Goal: Book appointment/travel/reservation

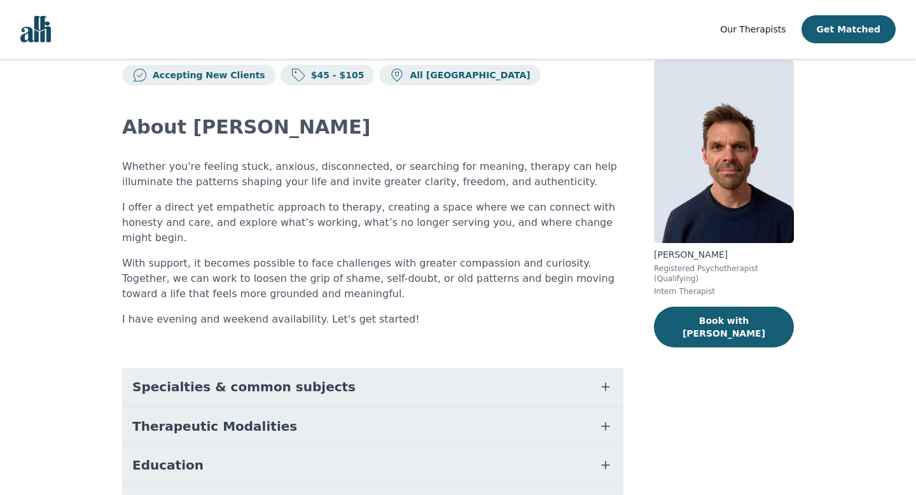
scroll to position [34, 0]
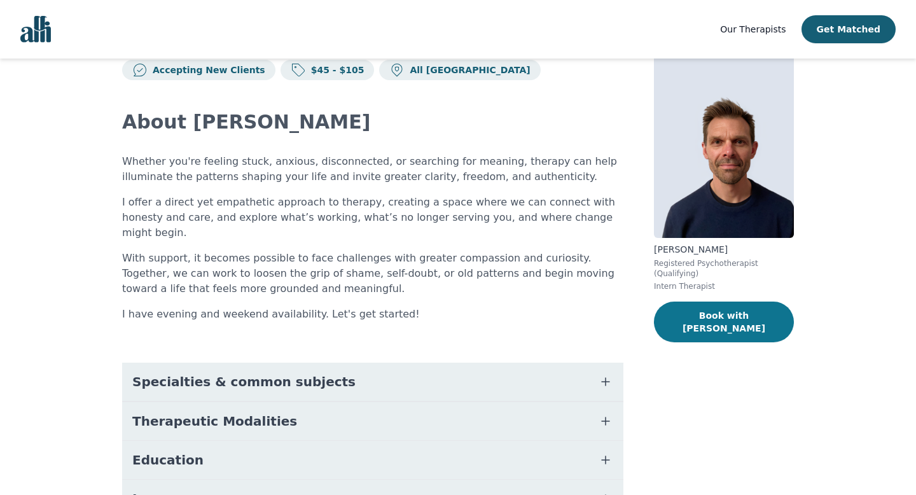
click at [683, 320] on button "Book with [PERSON_NAME]" at bounding box center [724, 321] width 140 height 41
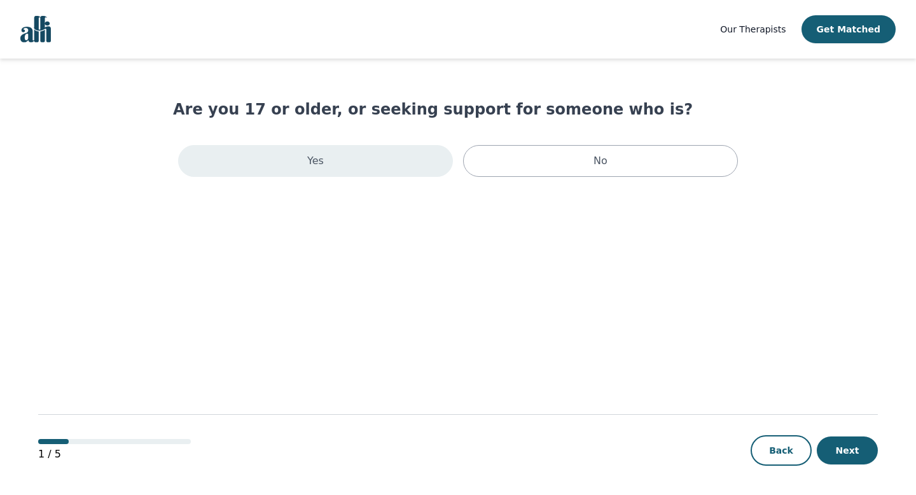
click at [291, 166] on div "Yes" at bounding box center [315, 161] width 275 height 32
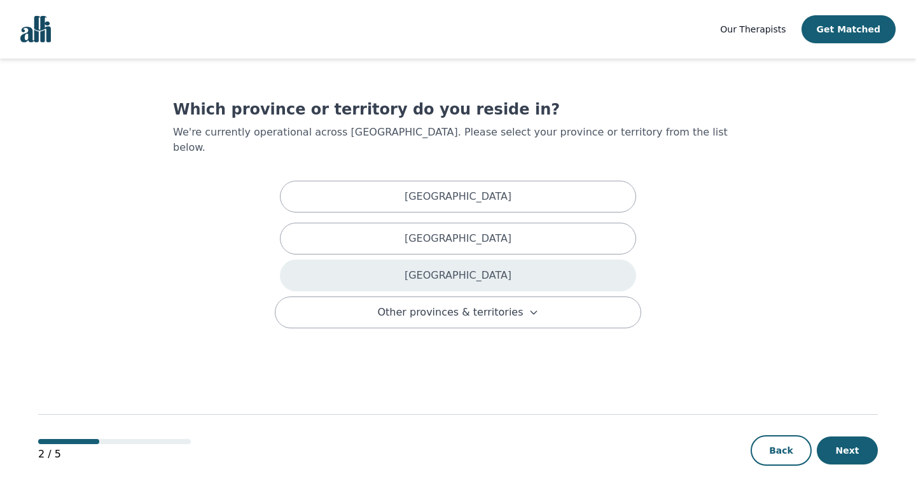
click at [327, 259] on div "[GEOGRAPHIC_DATA]" at bounding box center [458, 275] width 356 height 32
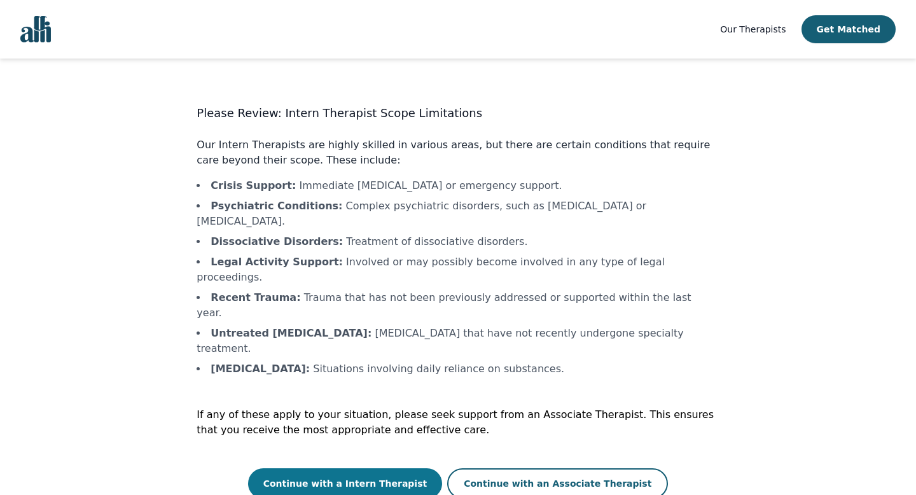
click at [404, 468] on button "Continue with a Intern Therapist" at bounding box center [345, 483] width 195 height 31
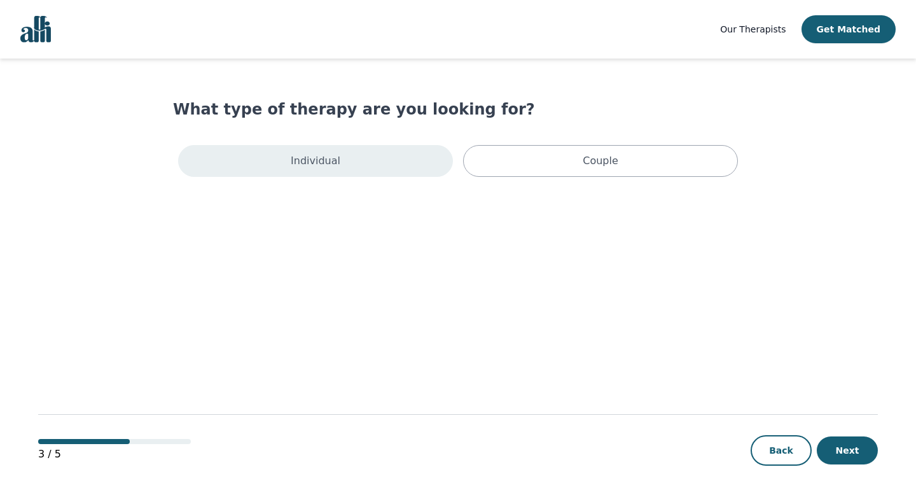
click at [385, 165] on div "Individual" at bounding box center [315, 161] width 275 height 32
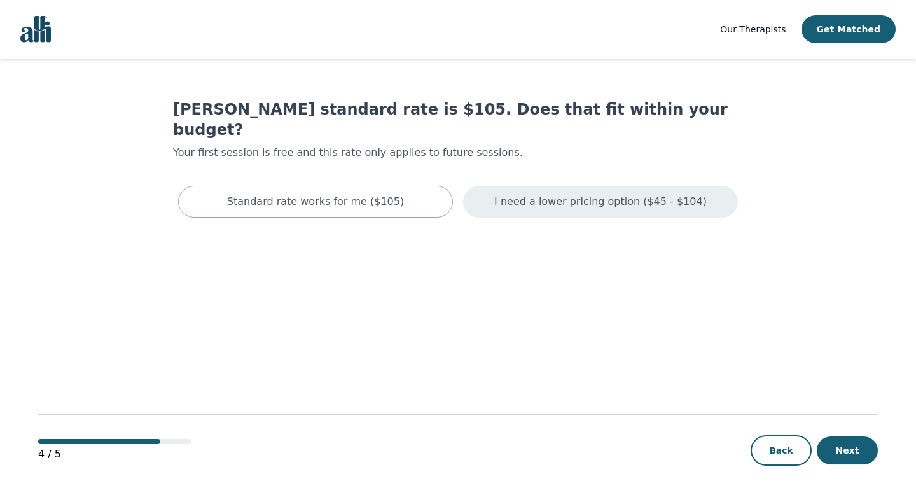
click at [576, 194] on p "I need a lower pricing option ($45 - $104)" at bounding box center [600, 201] width 212 height 15
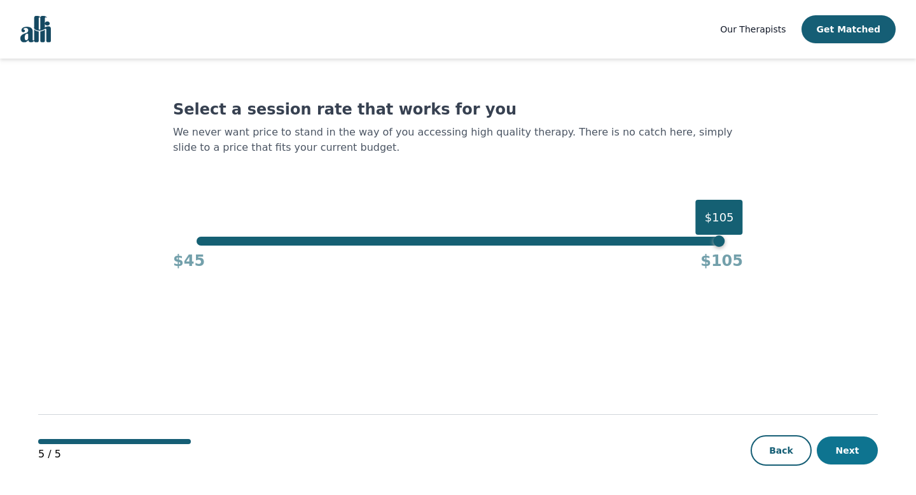
click at [849, 451] on button "Next" at bounding box center [846, 450] width 61 height 28
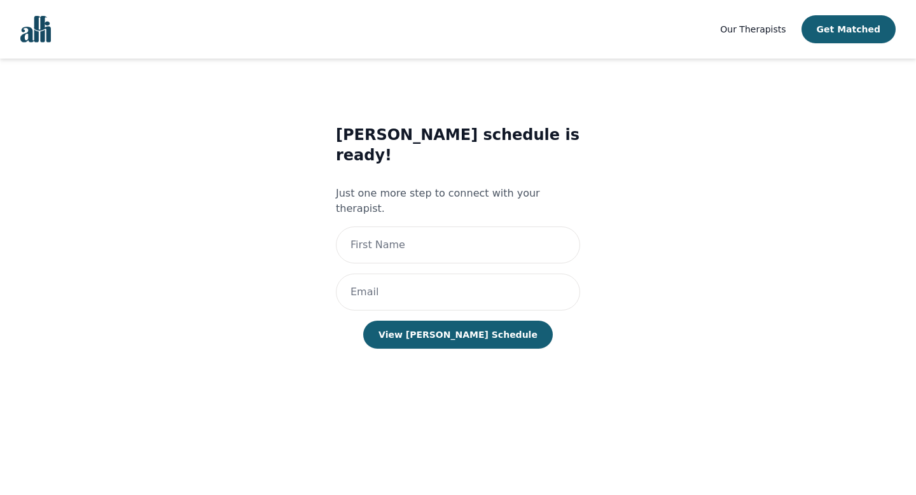
click at [746, 29] on span "Our Therapists" at bounding box center [752, 29] width 65 height 10
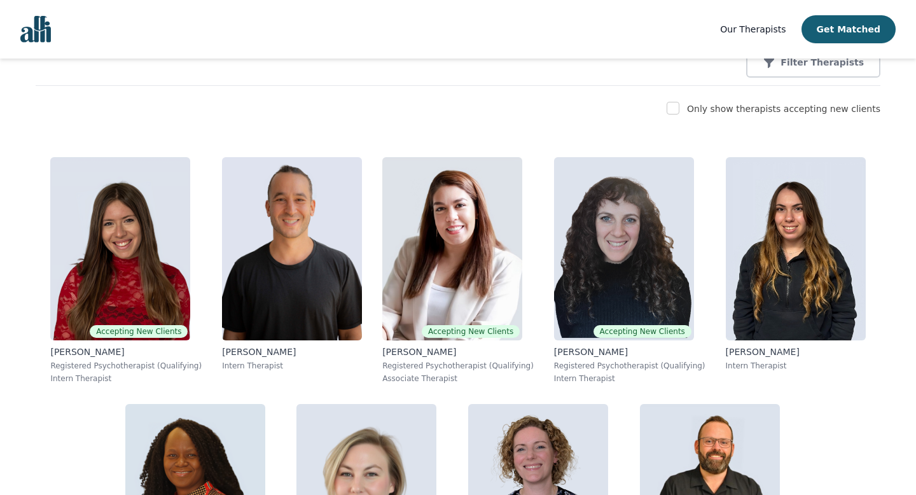
scroll to position [189, 0]
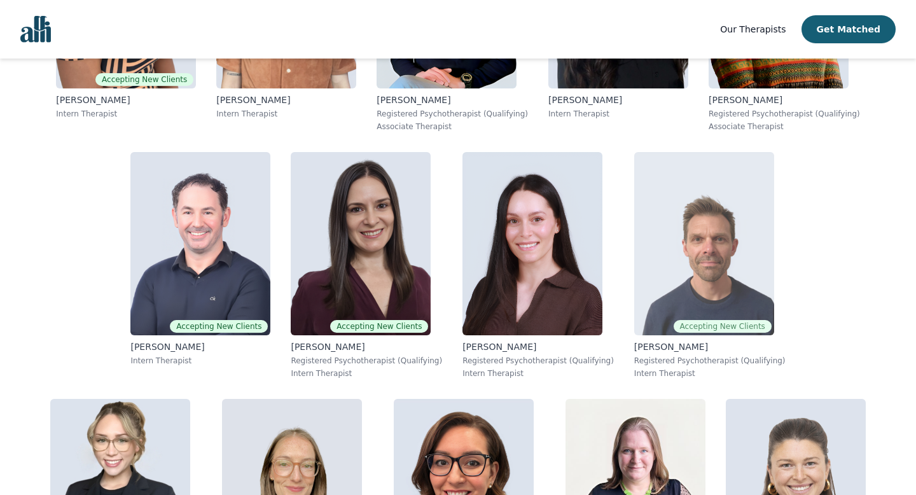
click at [634, 238] on img at bounding box center [704, 243] width 140 height 183
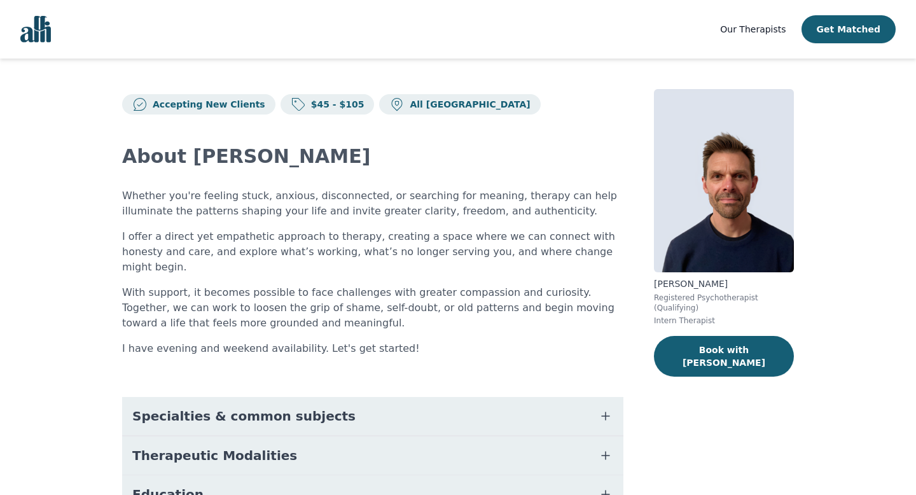
click at [43, 32] on img "Global" at bounding box center [35, 29] width 31 height 27
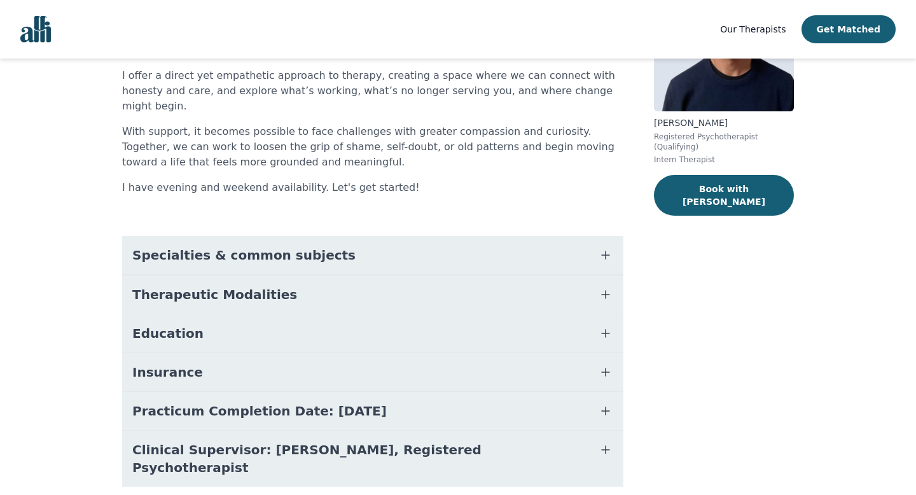
scroll to position [181, 0]
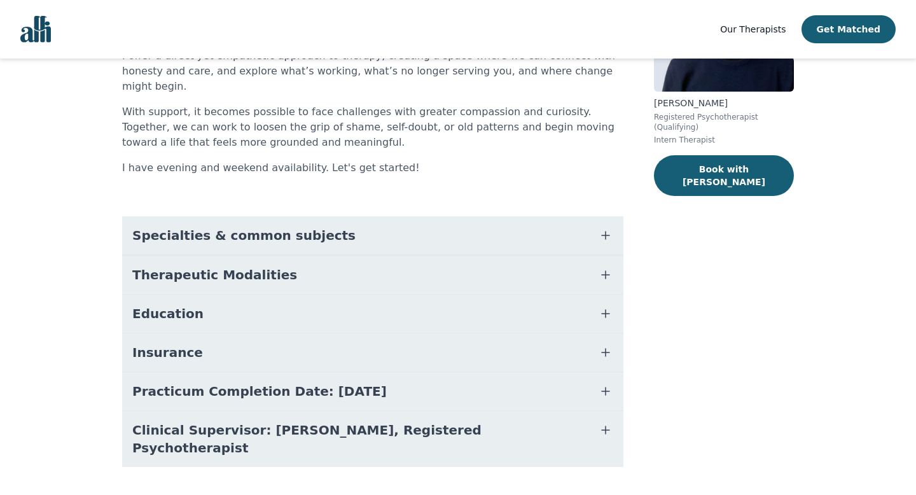
click at [408, 256] on button "Therapeutic Modalities" at bounding box center [372, 275] width 501 height 38
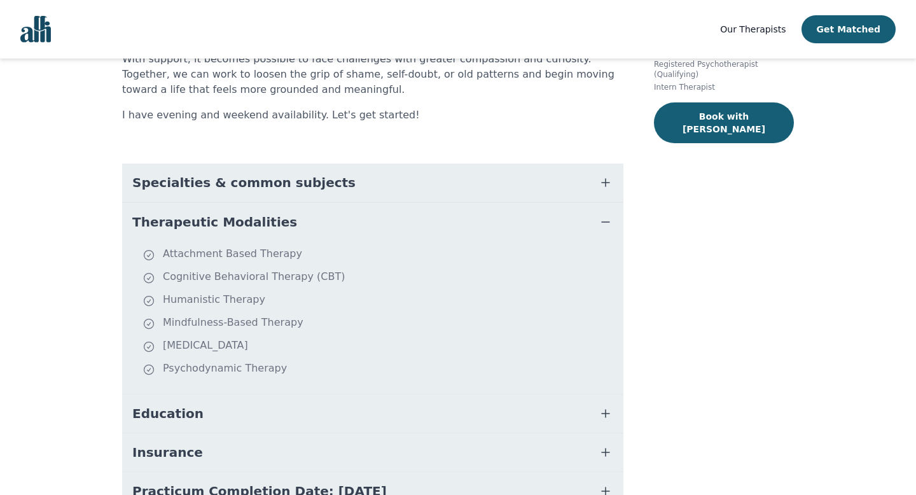
scroll to position [202, 0]
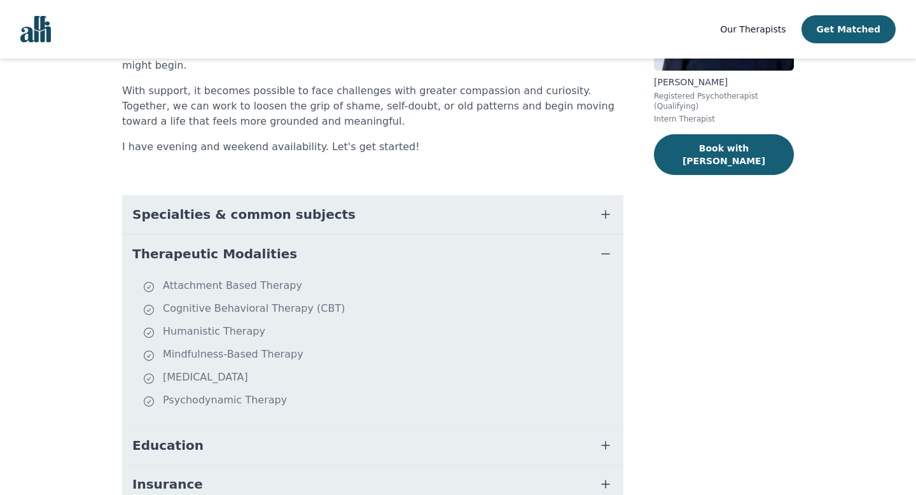
click at [399, 195] on button "Specialties & common subjects" at bounding box center [372, 214] width 501 height 38
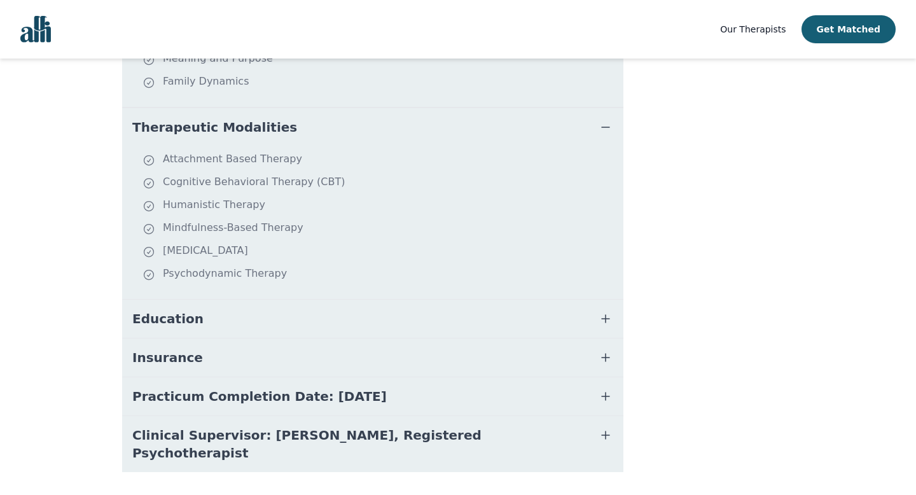
scroll to position [507, 0]
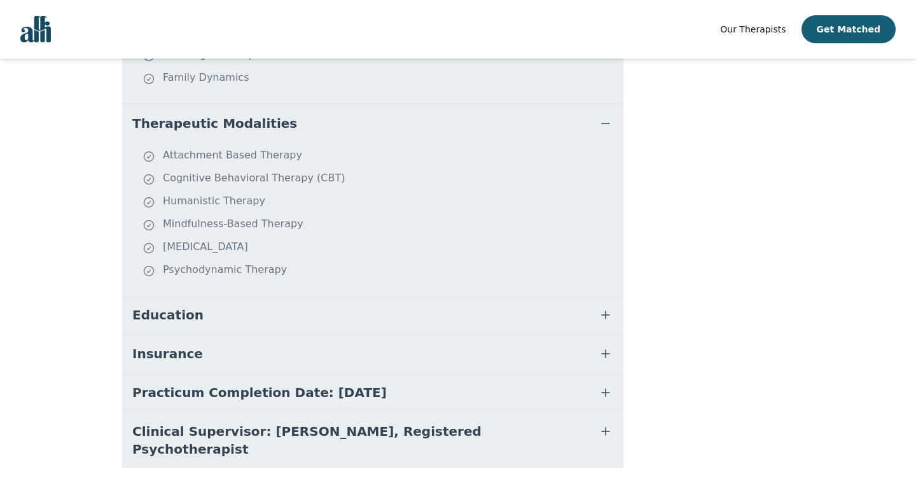
click at [416, 306] on button "Education" at bounding box center [372, 315] width 501 height 38
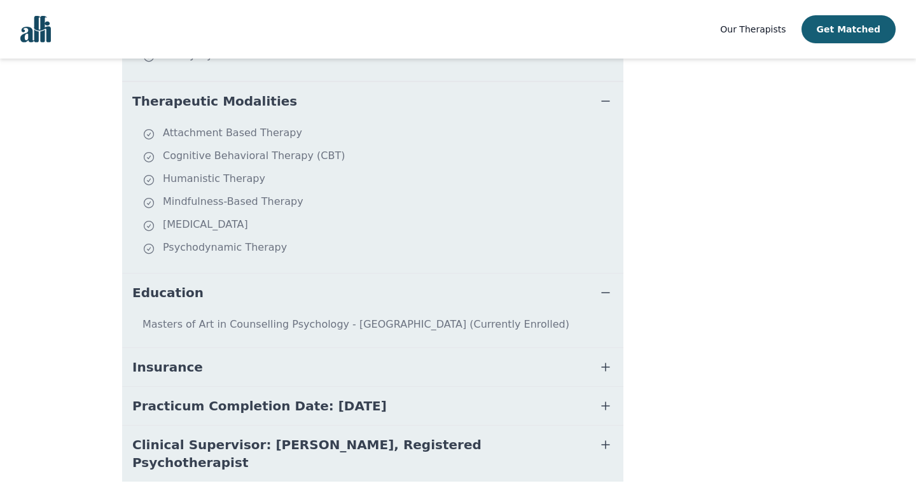
scroll to position [544, 0]
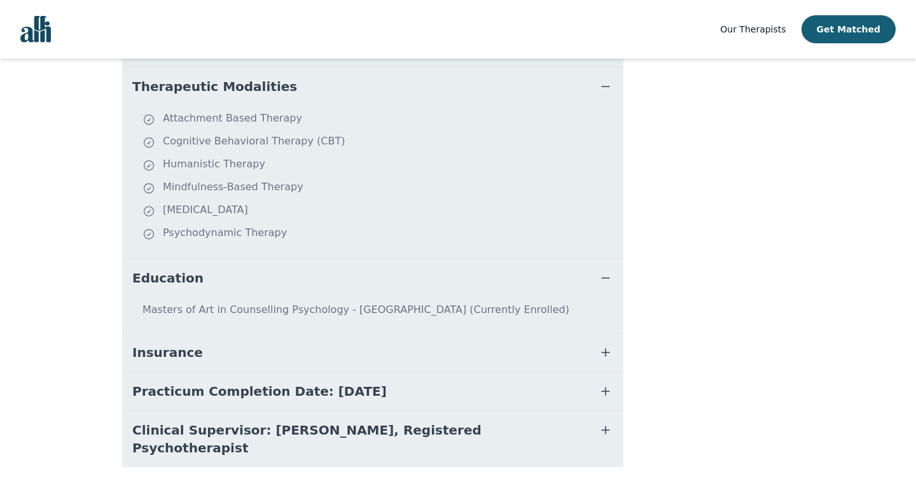
click at [406, 333] on button "Insurance" at bounding box center [372, 352] width 501 height 38
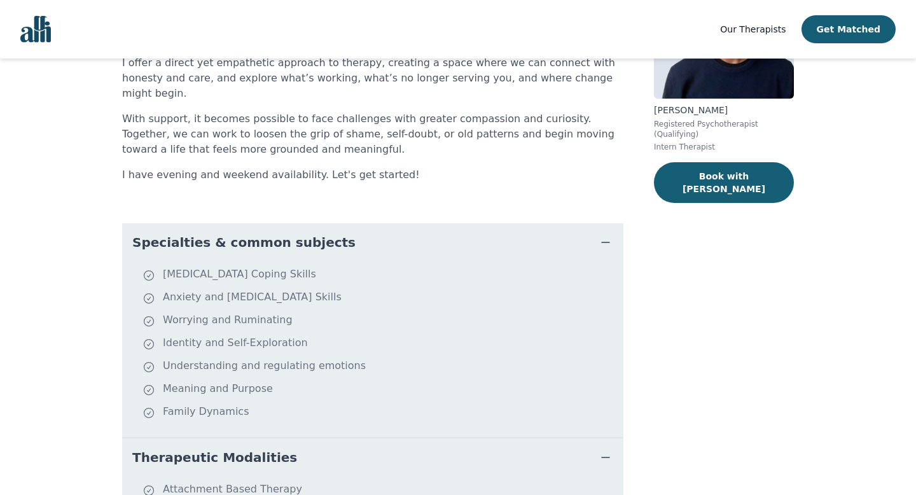
scroll to position [0, 0]
